Goal: Find specific page/section: Find specific page/section

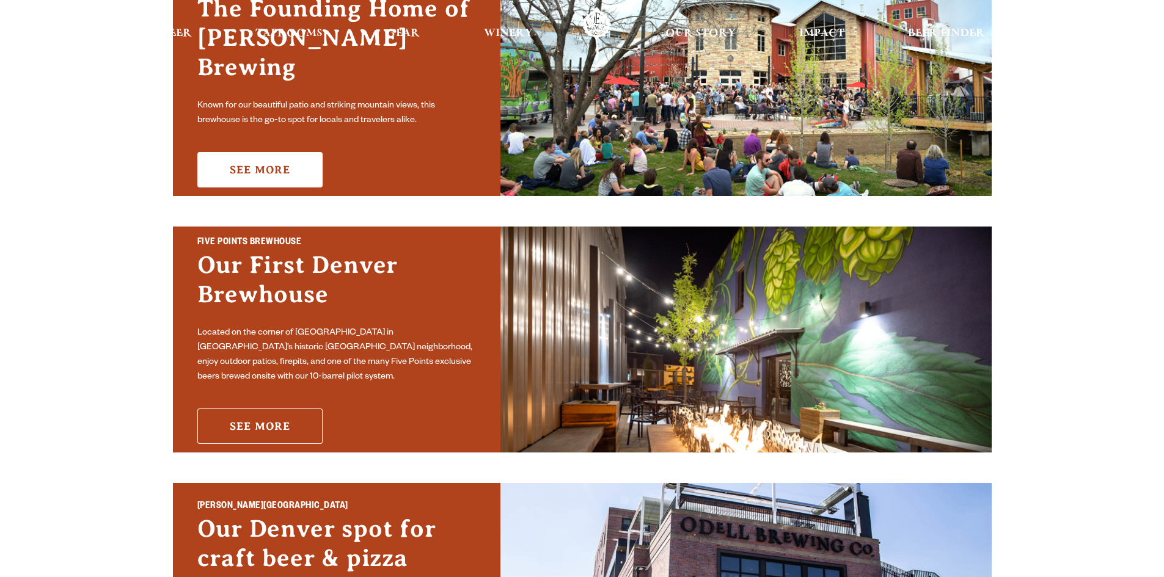
scroll to position [490, 0]
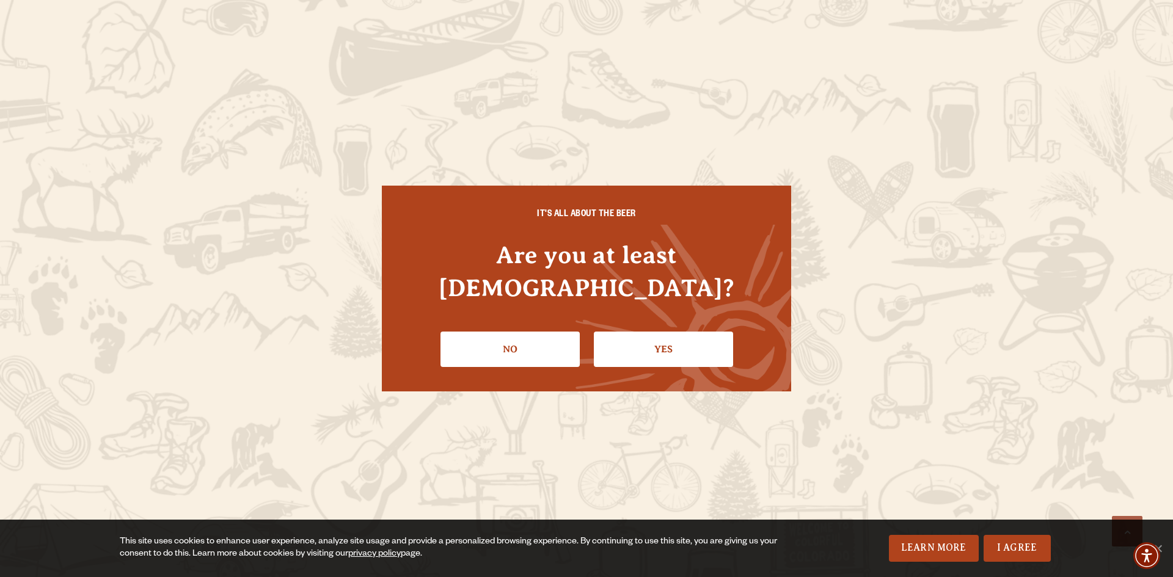
drag, startPoint x: 251, startPoint y: 416, endPoint x: 604, endPoint y: 262, distance: 385.2
click at [607, 259] on h4 "Are you at least [DEMOGRAPHIC_DATA]?" at bounding box center [586, 271] width 360 height 65
click at [621, 334] on link "Yes" at bounding box center [663, 349] width 139 height 35
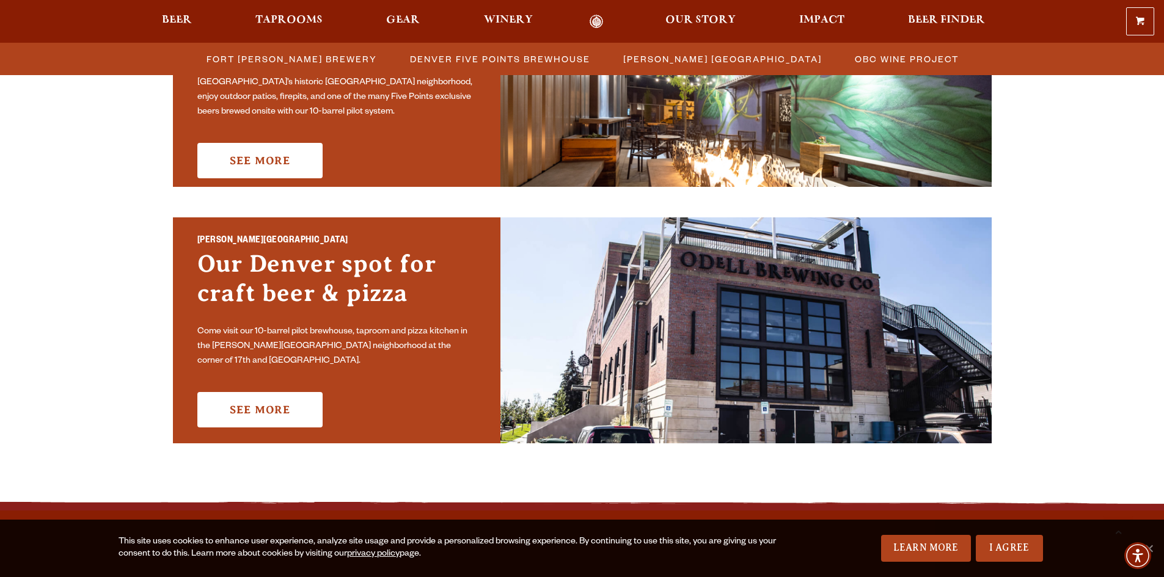
scroll to position [734, 0]
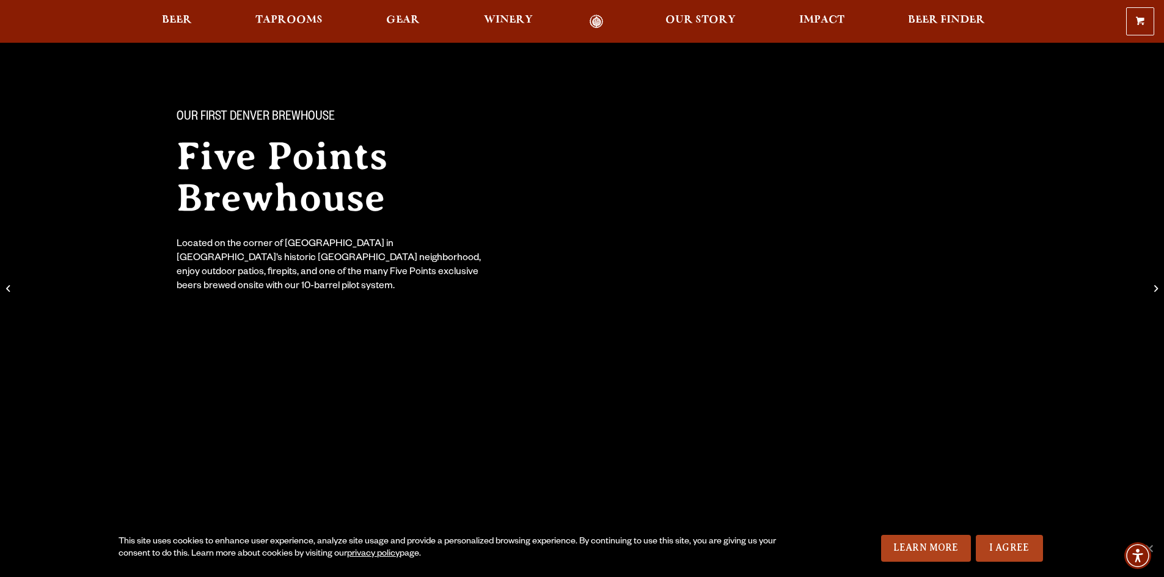
scroll to position [183, 0]
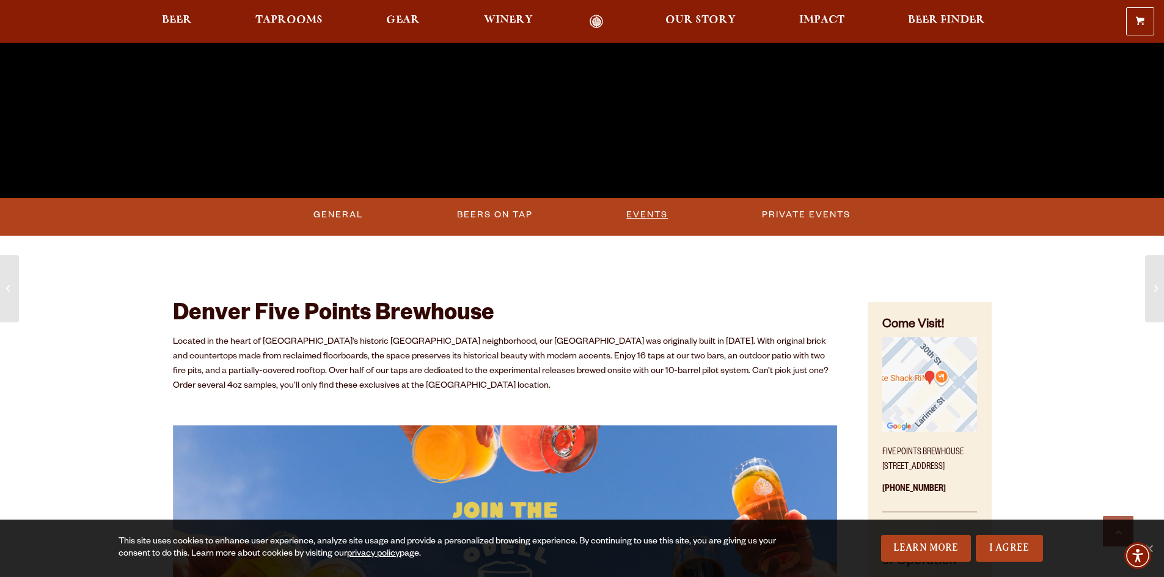
click at [657, 220] on link "Events" at bounding box center [646, 215] width 51 height 28
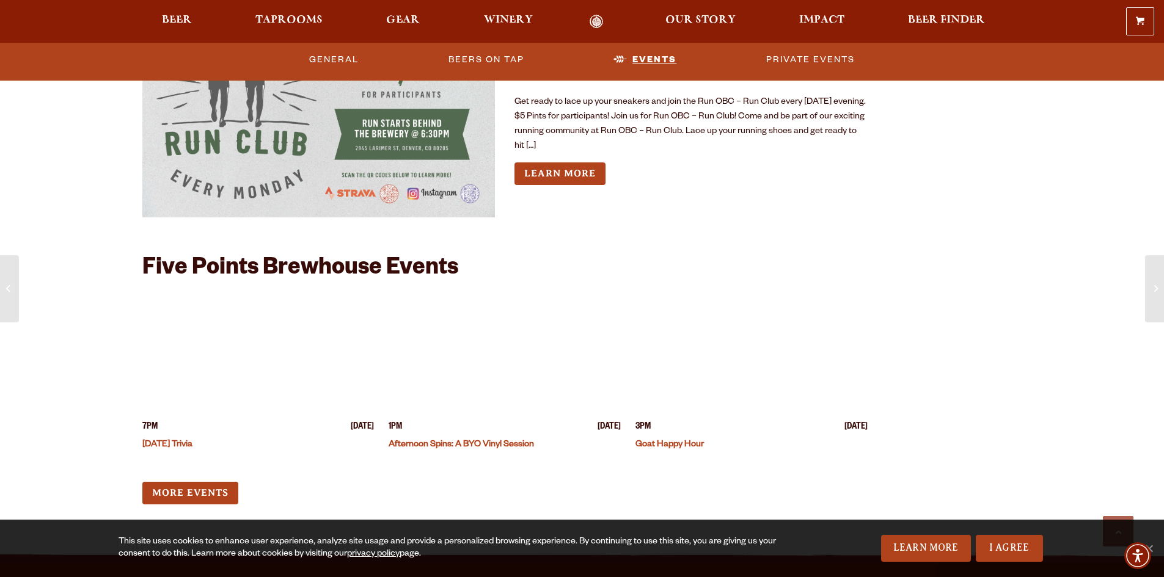
scroll to position [3791, 0]
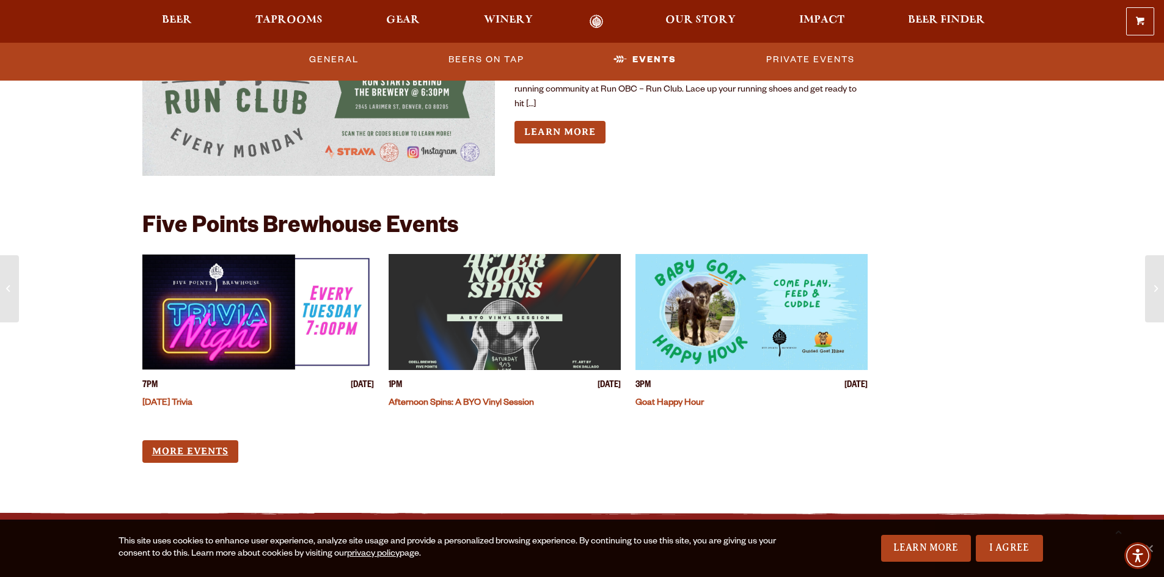
click at [187, 442] on link "More Events" at bounding box center [190, 451] width 96 height 23
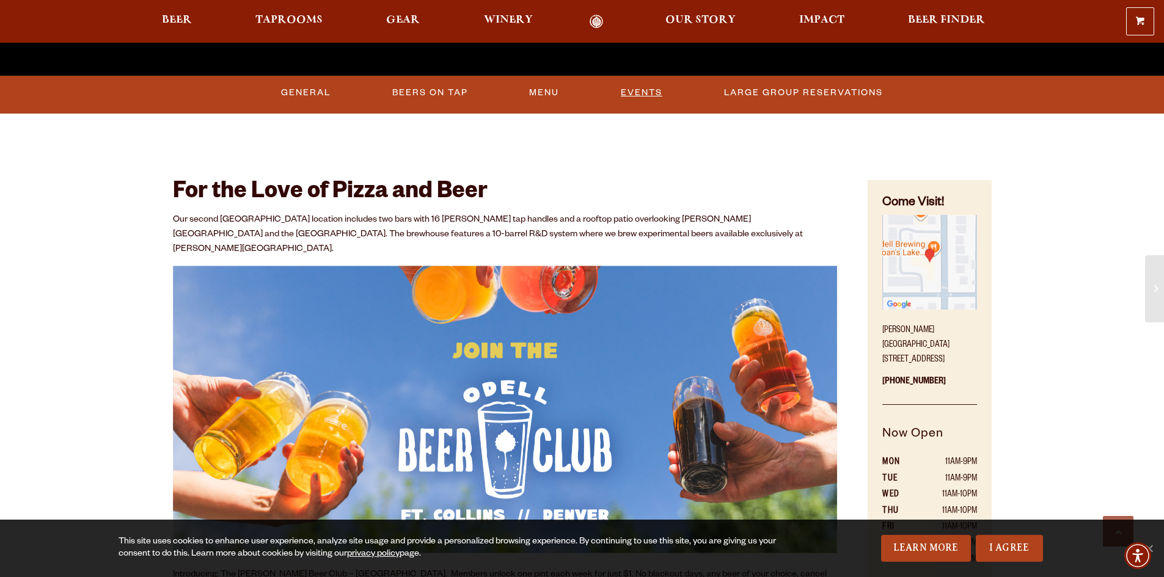
click at [643, 81] on link "Events" at bounding box center [641, 93] width 51 height 28
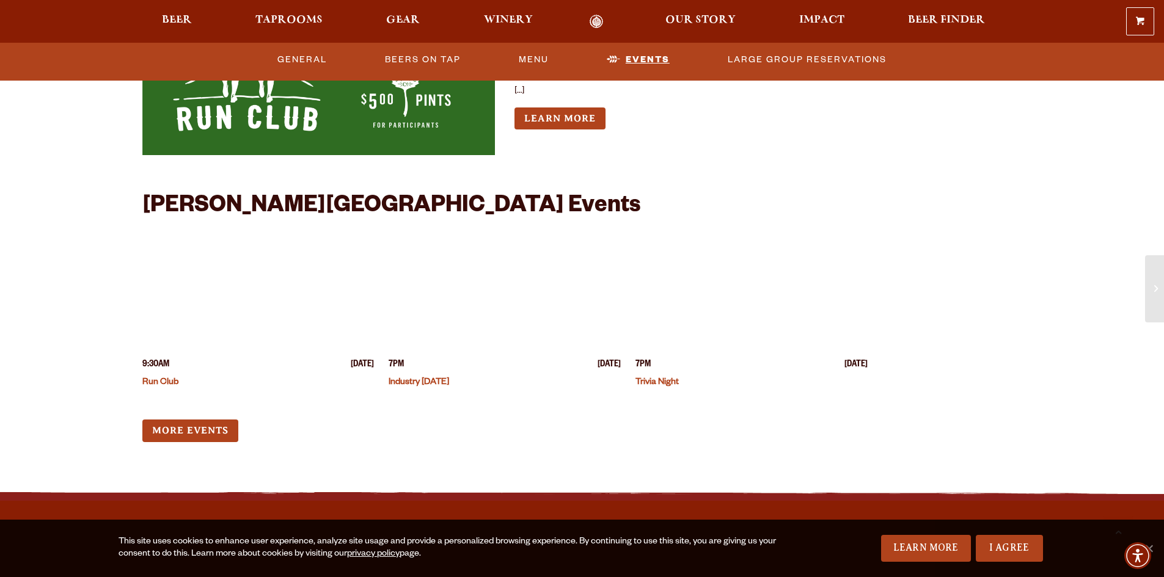
scroll to position [3167, 0]
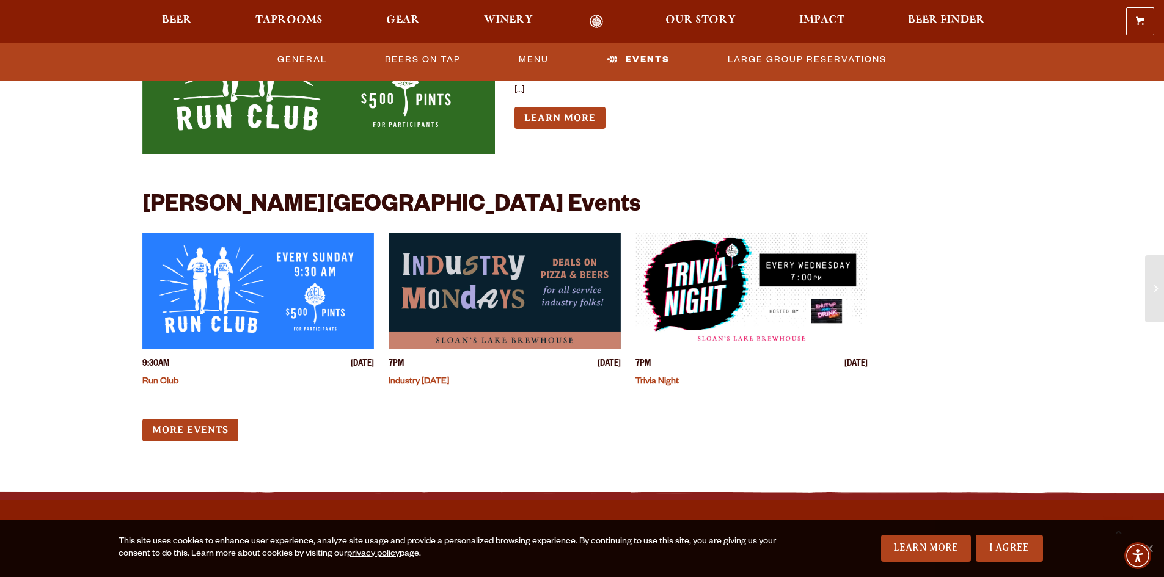
click at [192, 419] on link "More Events" at bounding box center [190, 430] width 96 height 23
